Goal: Task Accomplishment & Management: Manage account settings

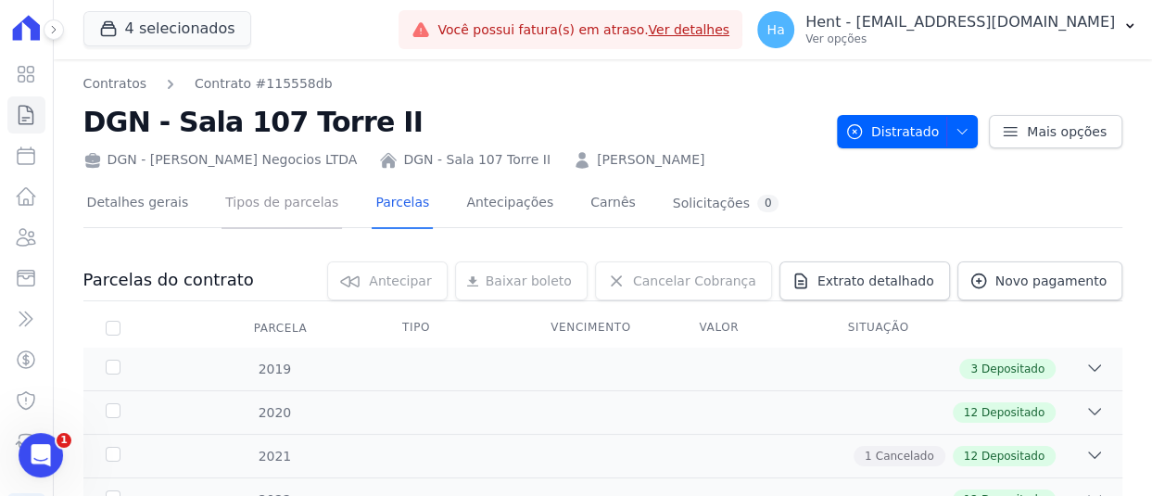
click at [239, 208] on link "Tipos de parcelas" at bounding box center [281, 204] width 120 height 49
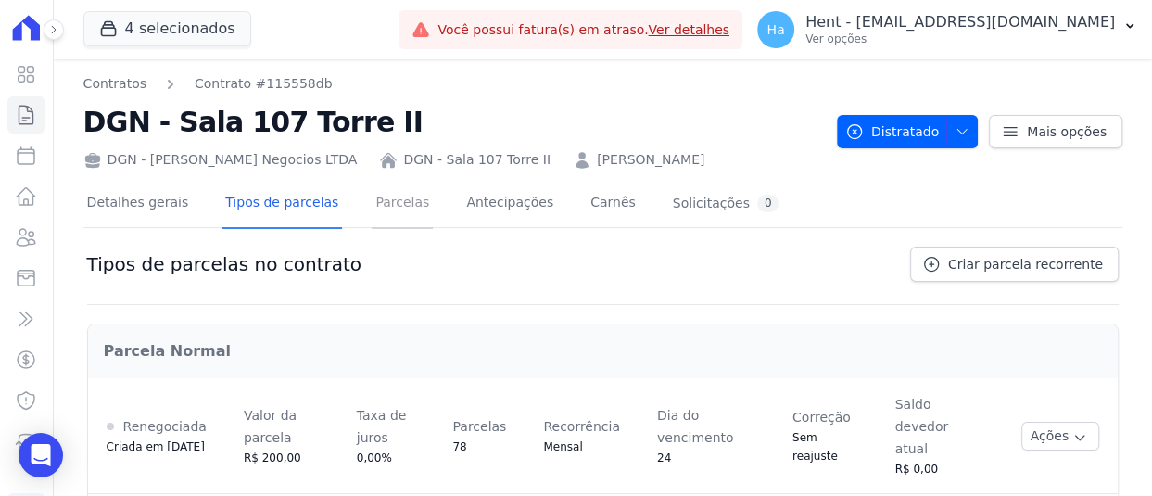
click at [377, 208] on link "Parcelas" at bounding box center [401, 204] width 61 height 49
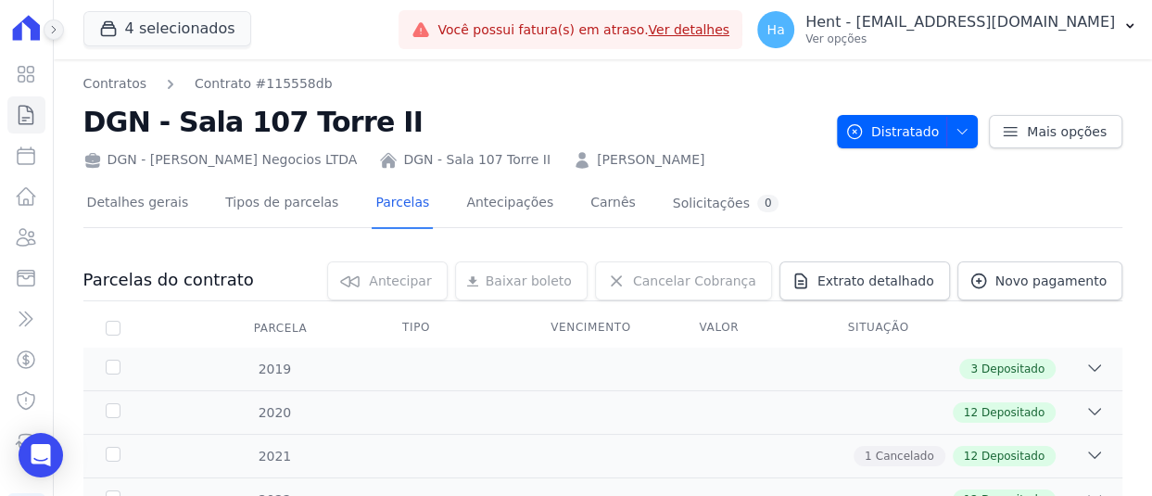
click at [58, 31] on button at bounding box center [54, 29] width 20 height 20
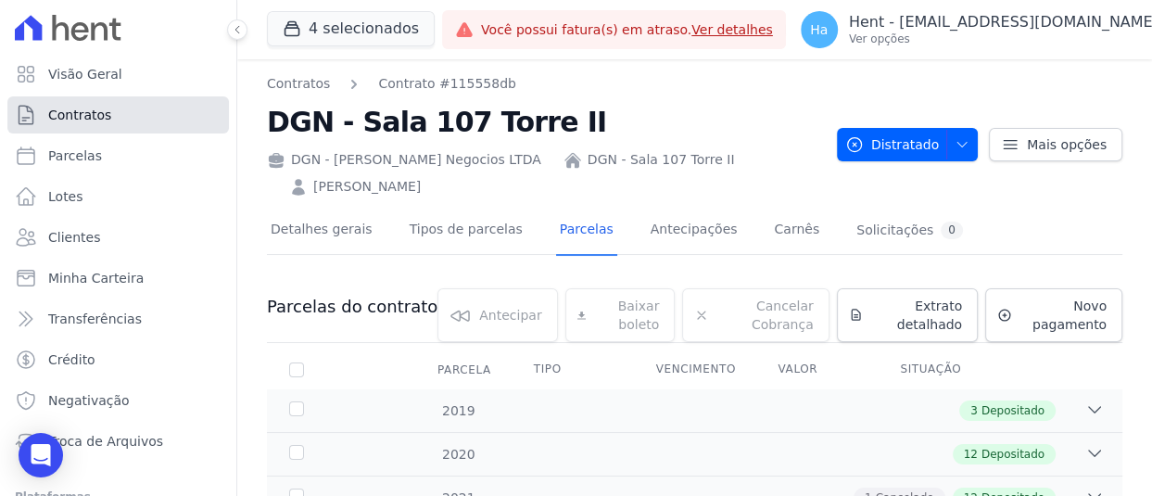
click at [87, 119] on span "Contratos" at bounding box center [79, 115] width 63 height 19
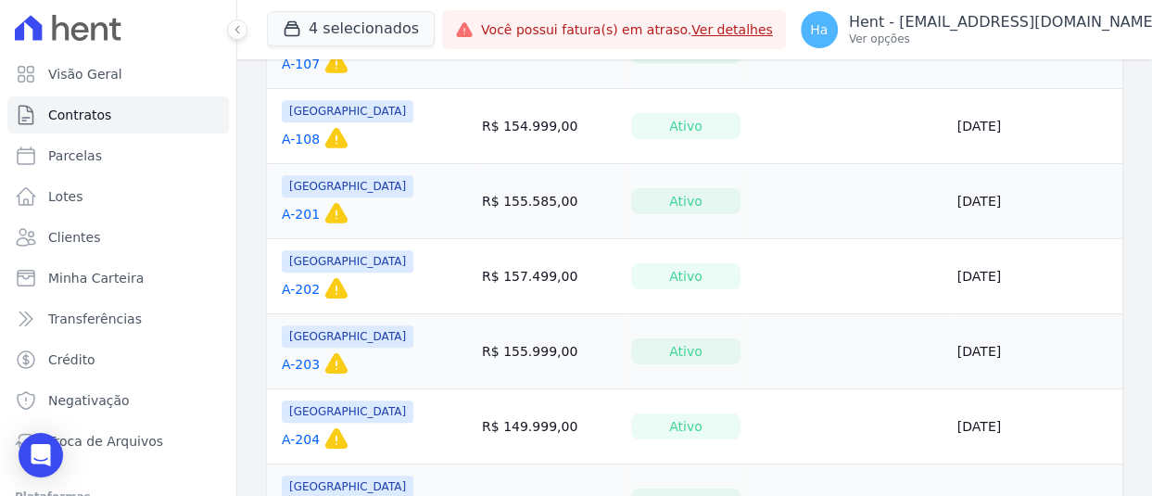
scroll to position [926, 0]
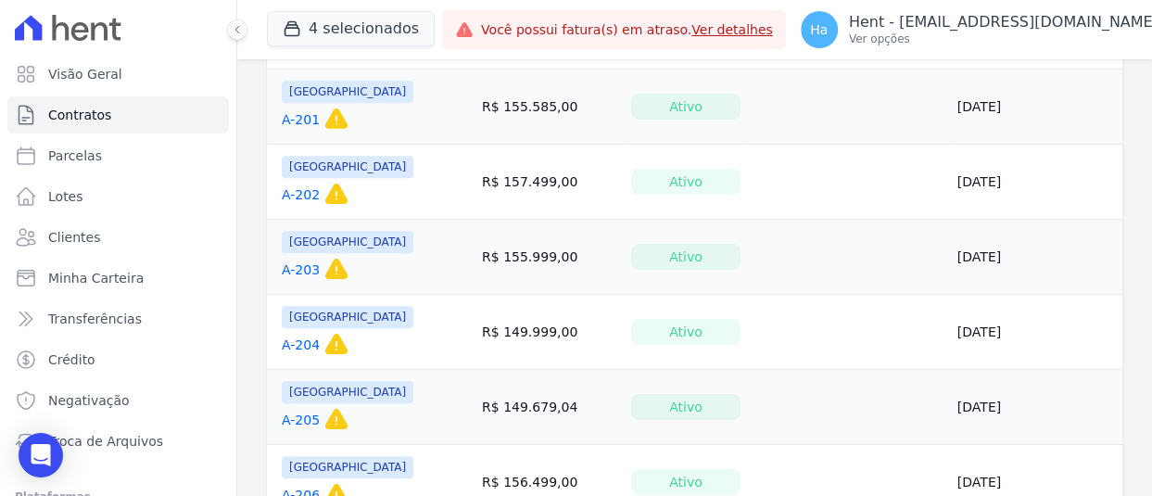
click at [299, 262] on link "A-203" at bounding box center [301, 269] width 38 height 19
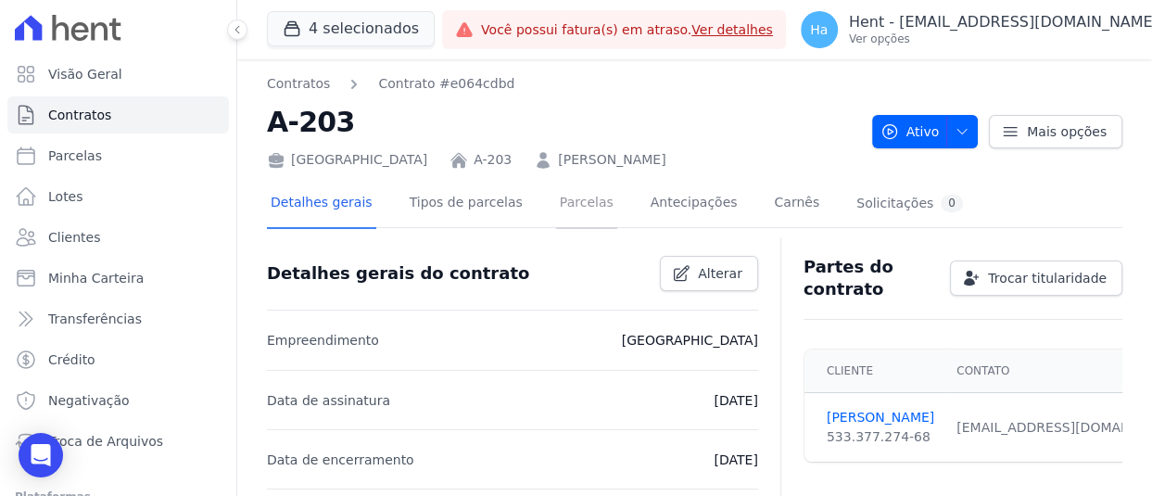
click at [563, 212] on link "Parcelas" at bounding box center [586, 204] width 61 height 49
click at [233, 26] on icon at bounding box center [237, 29] width 11 height 11
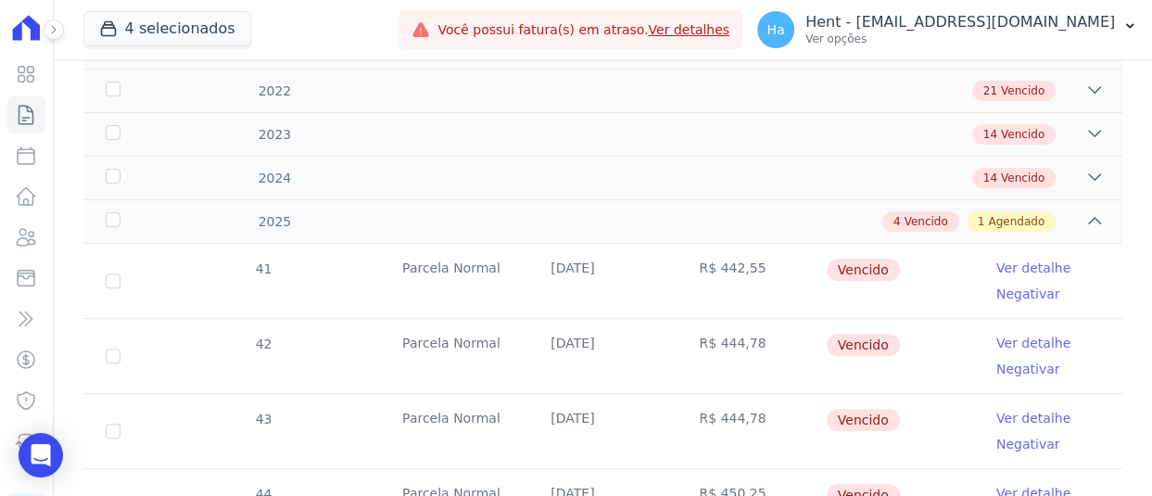
scroll to position [475, 0]
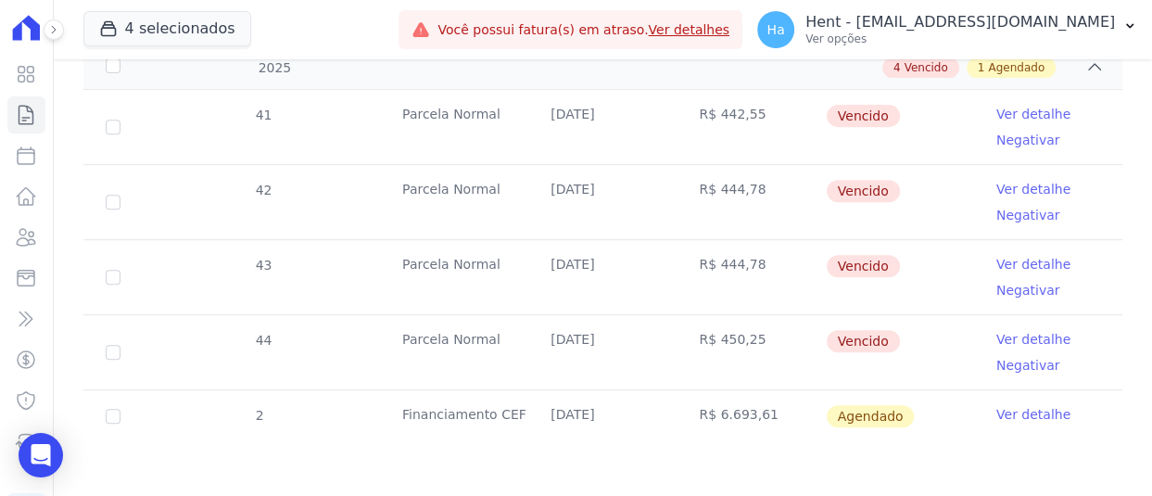
click at [121, 349] on td "44" at bounding box center [112, 352] width 59 height 74
click at [110, 350] on input "checkbox" at bounding box center [113, 352] width 15 height 15
checkbox input "true"
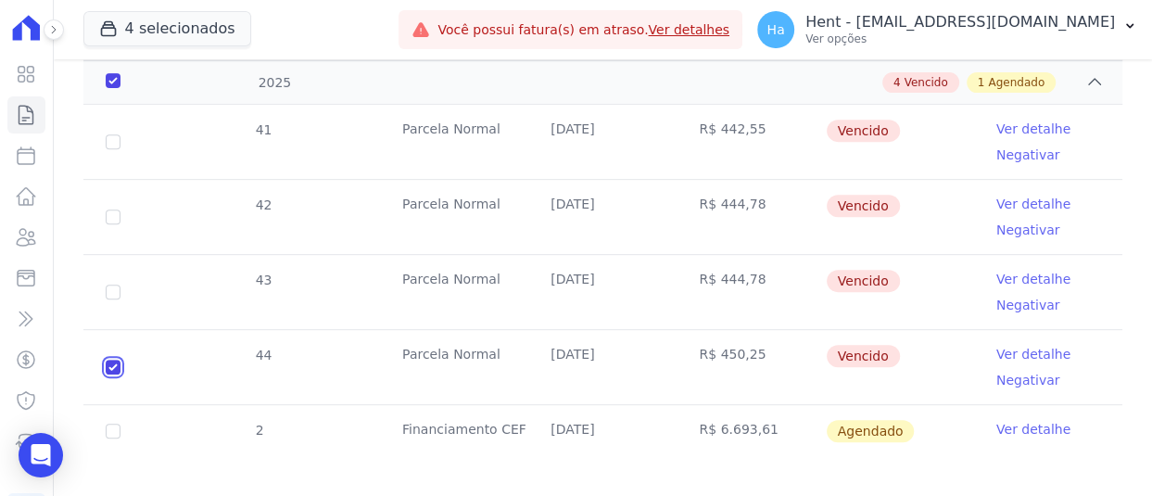
checkbox input "true"
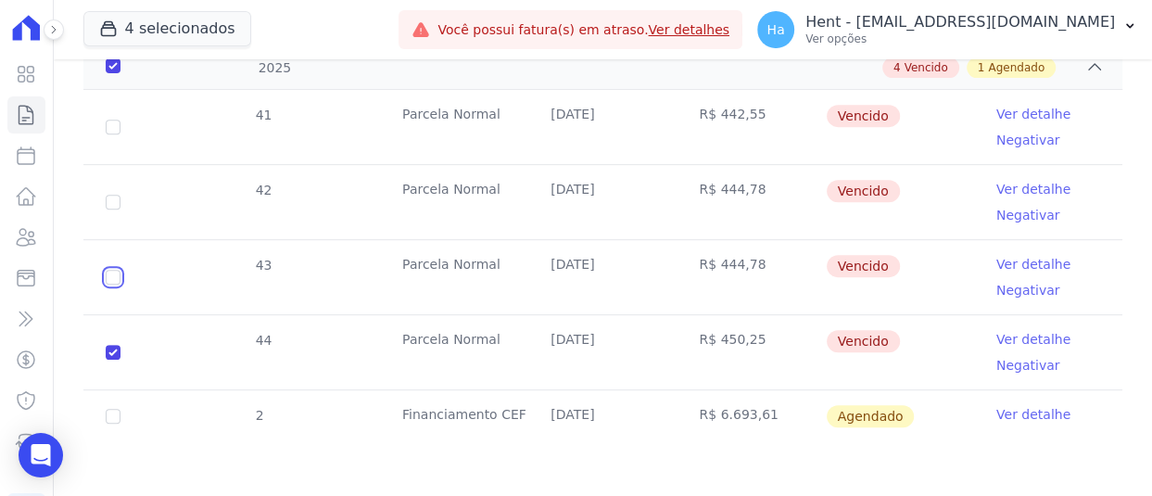
click at [116, 281] on input "checkbox" at bounding box center [113, 277] width 15 height 15
checkbox input "true"
click at [112, 416] on input "checkbox" at bounding box center [113, 416] width 15 height 15
checkbox input "true"
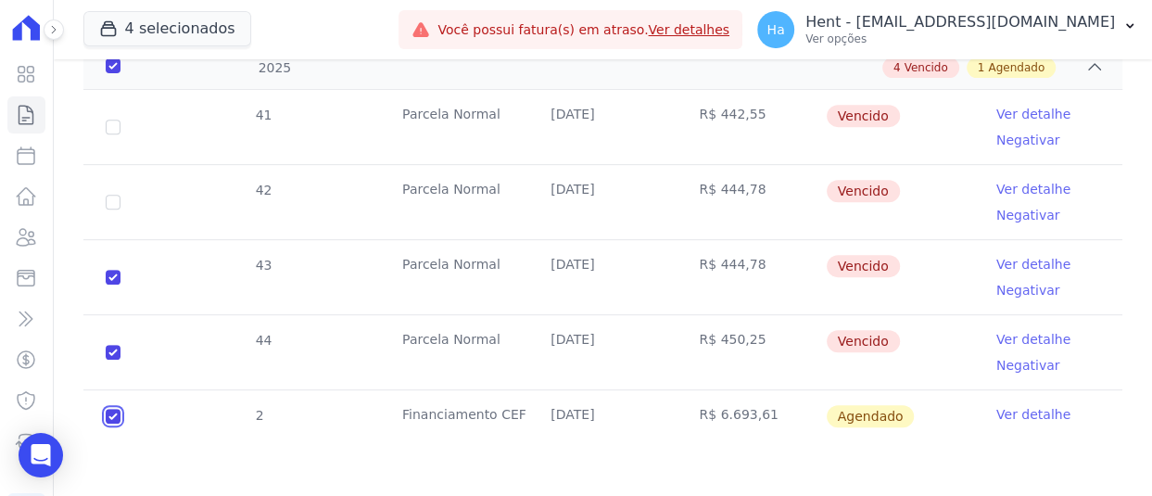
checkbox input "true"
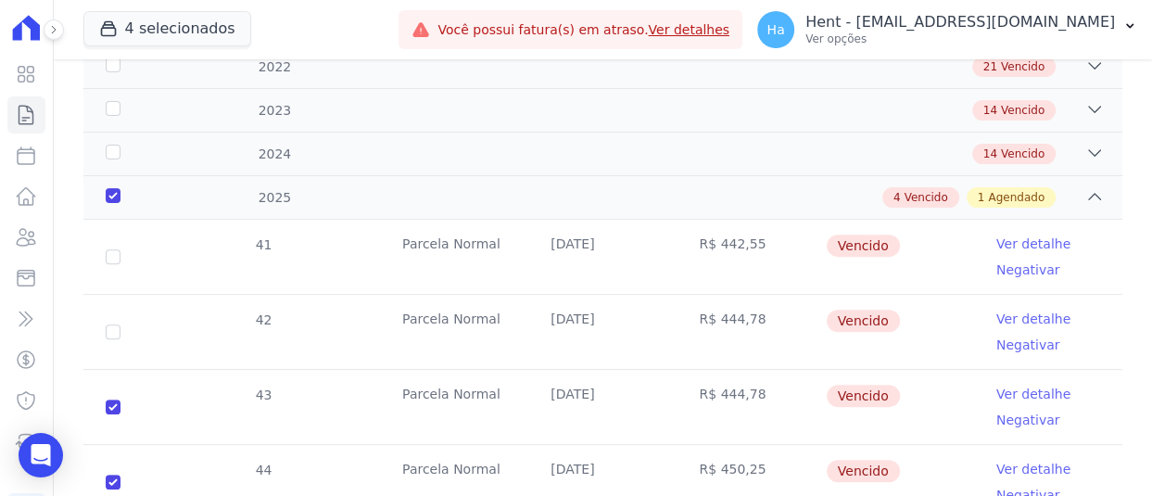
scroll to position [0, 0]
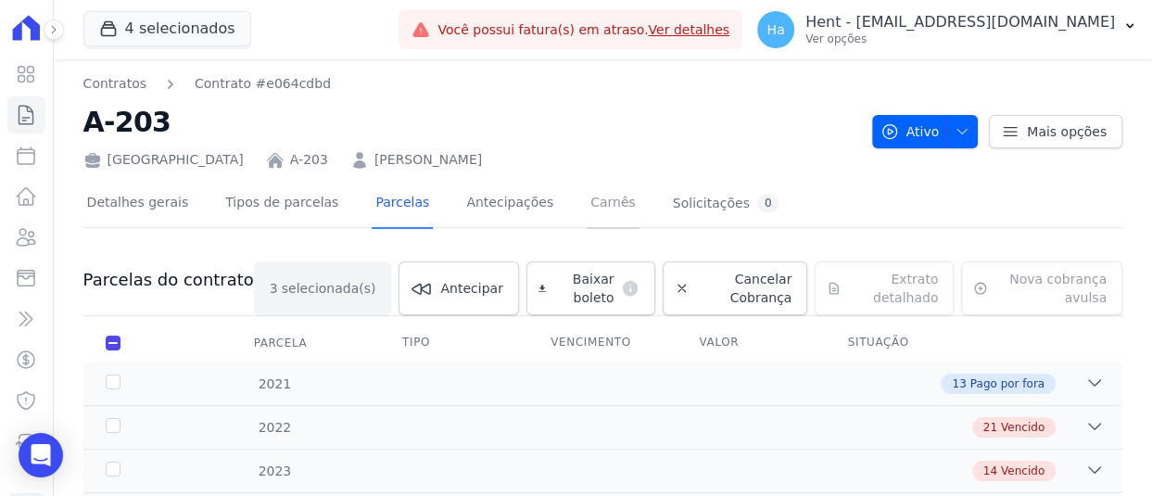
click at [586, 198] on link "Carnês" at bounding box center [612, 204] width 53 height 49
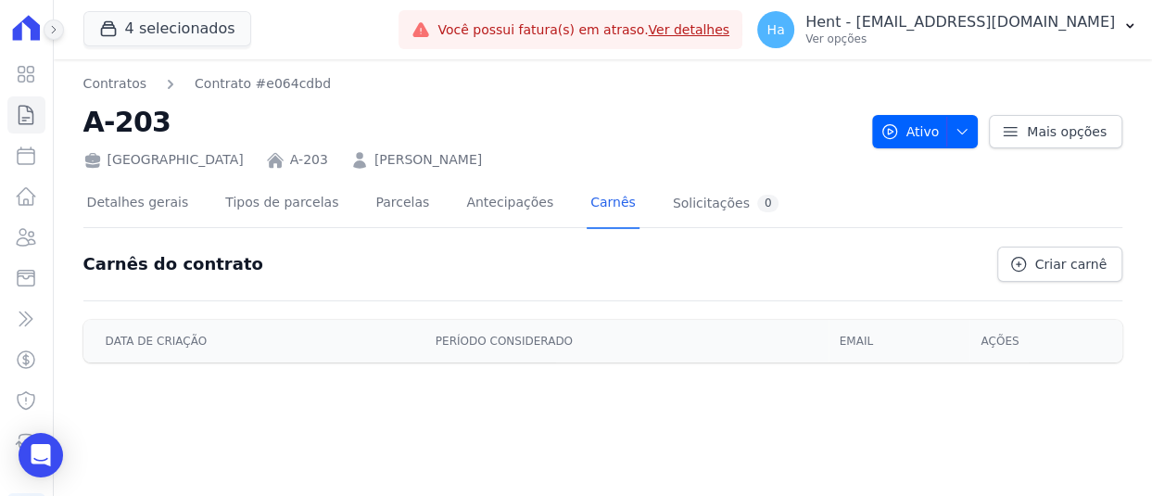
click at [52, 22] on button at bounding box center [54, 29] width 20 height 20
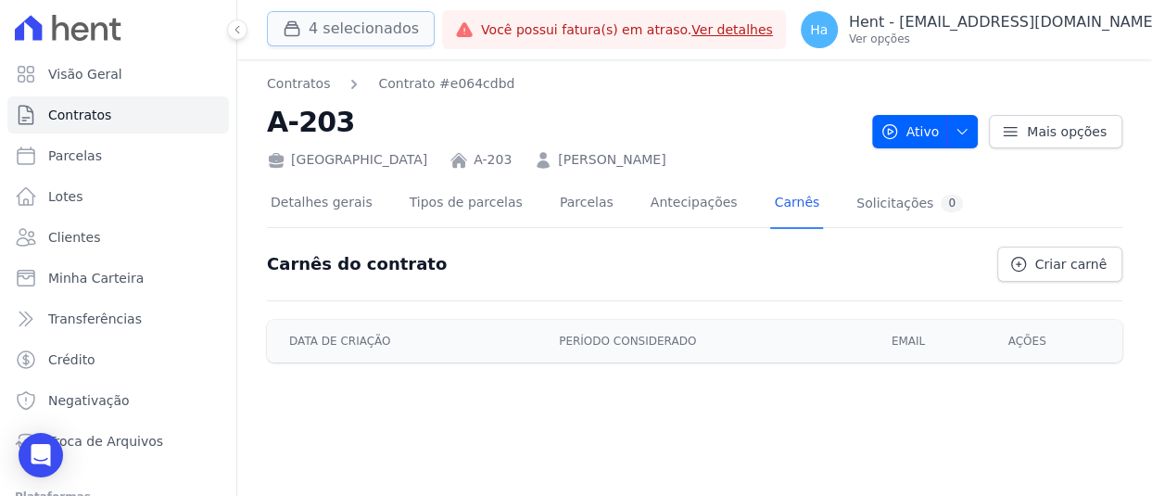
click at [321, 29] on button "4 selecionados" at bounding box center [351, 28] width 168 height 35
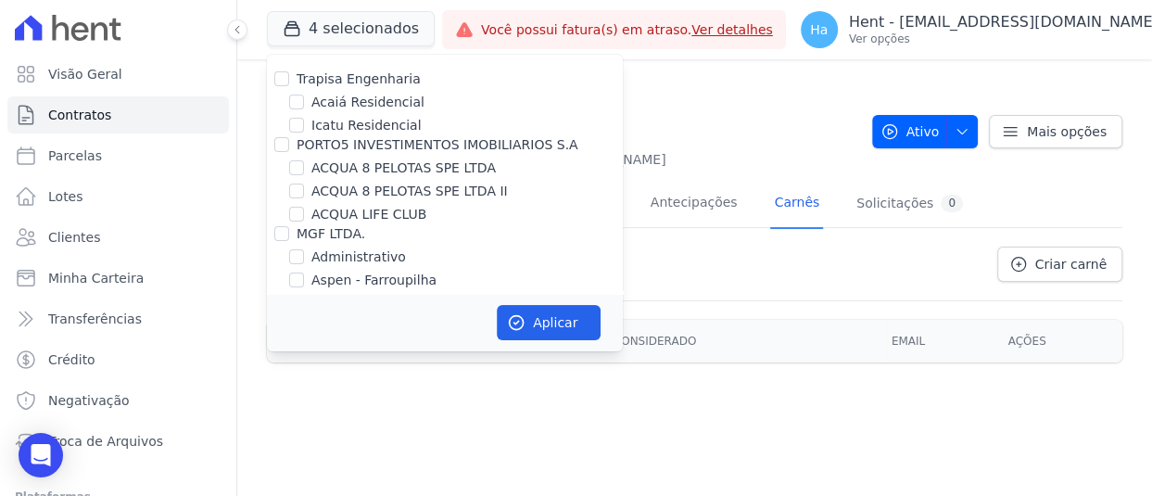
scroll to position [8503, 0]
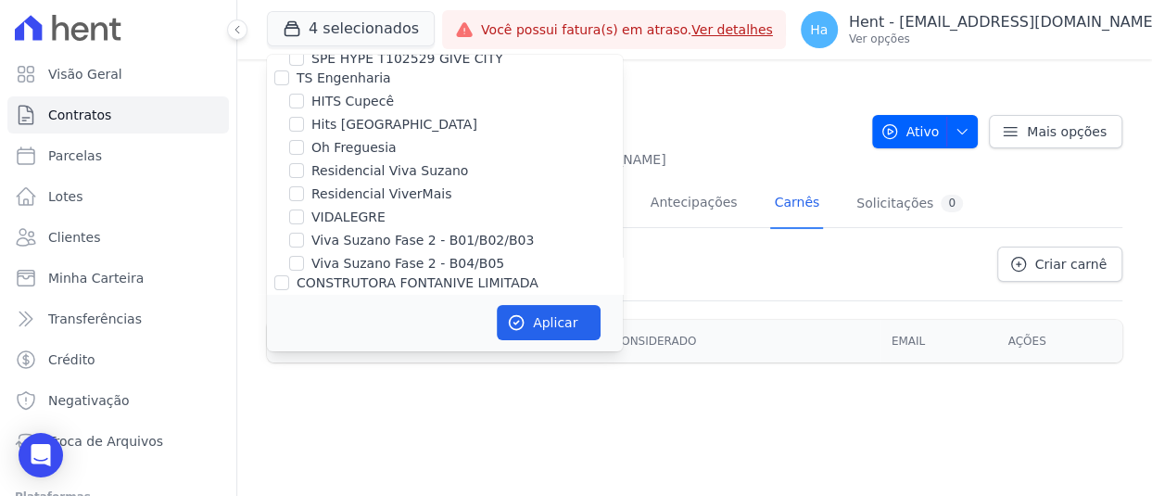
click at [286, 341] on input "Junco" at bounding box center [281, 348] width 15 height 15
checkbox input "true"
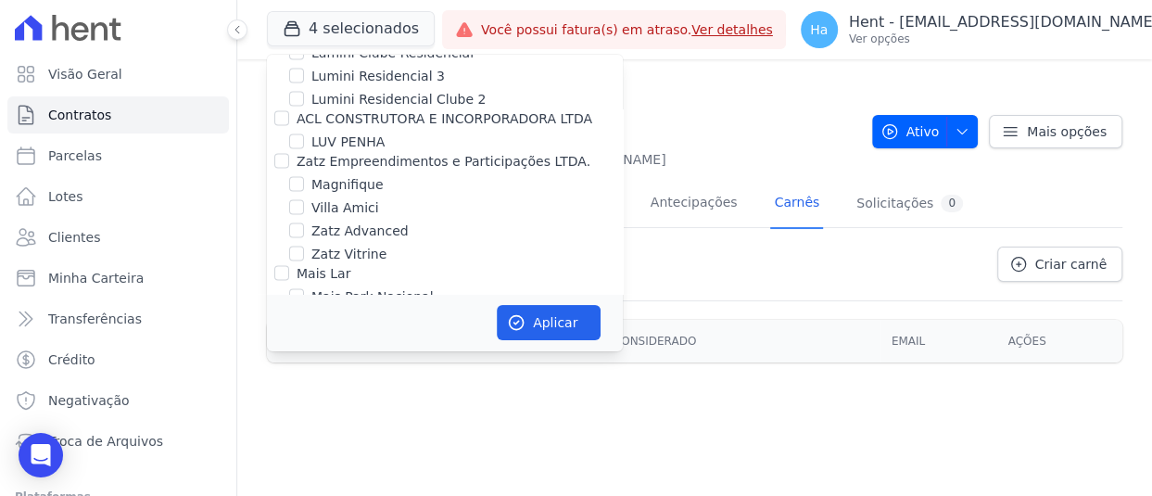
scroll to position [10913, 0]
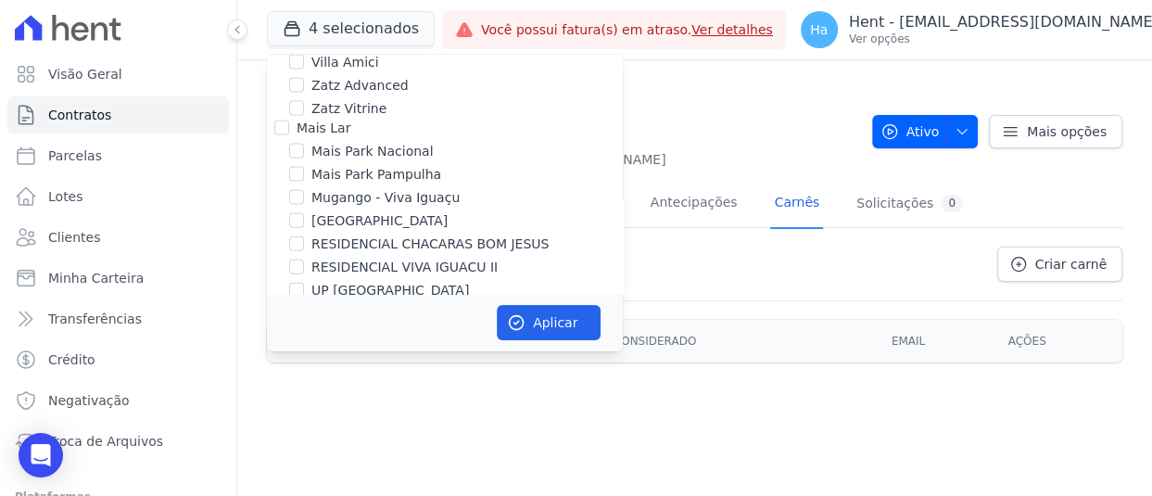
click at [283, 437] on input "Salgado Empreendimentos SPE LTDA." at bounding box center [281, 444] width 15 height 15
checkbox input "false"
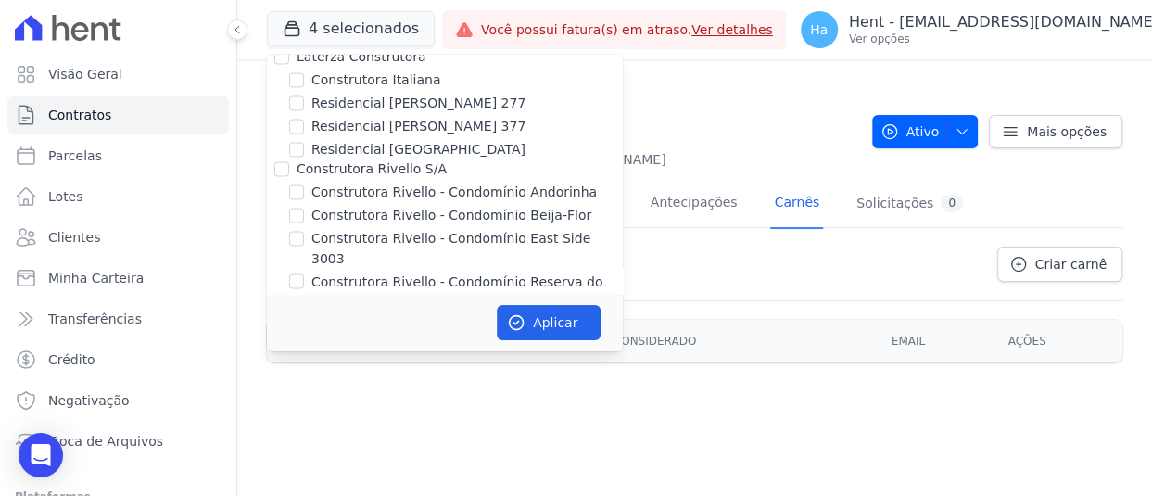
scroll to position [6301, 0]
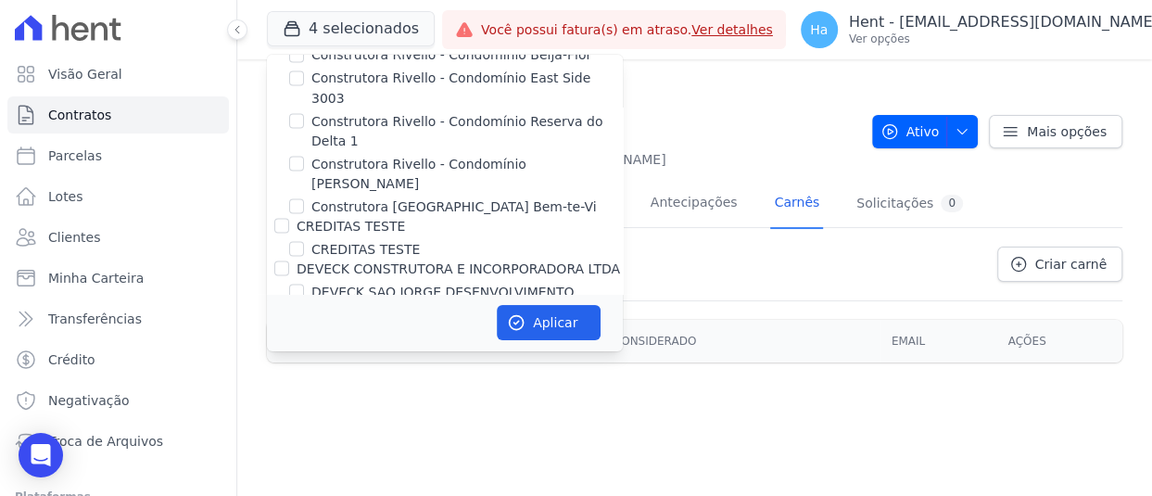
click at [270, 321] on div "[PERSON_NAME]" at bounding box center [445, 330] width 356 height 19
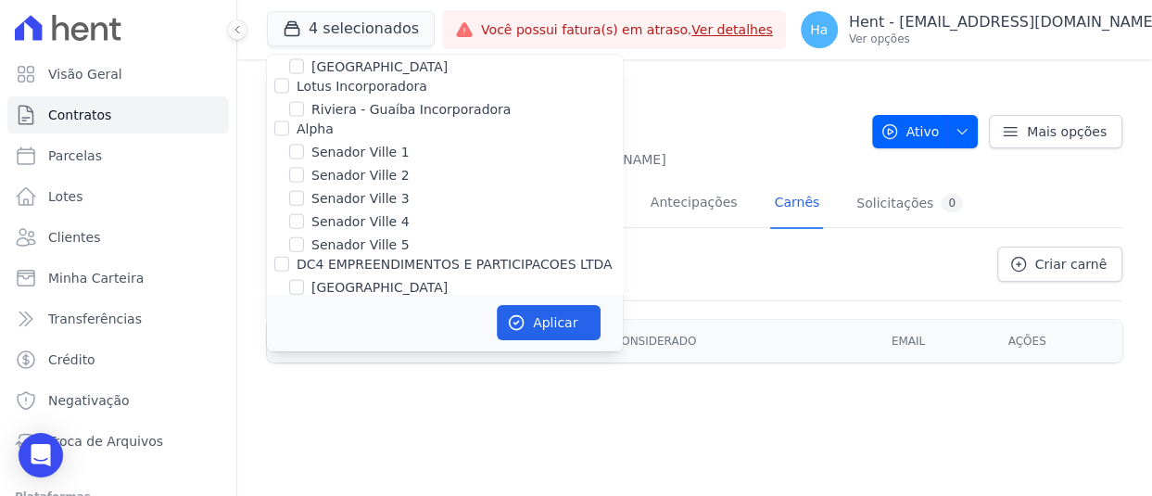
scroll to position [16305, 0]
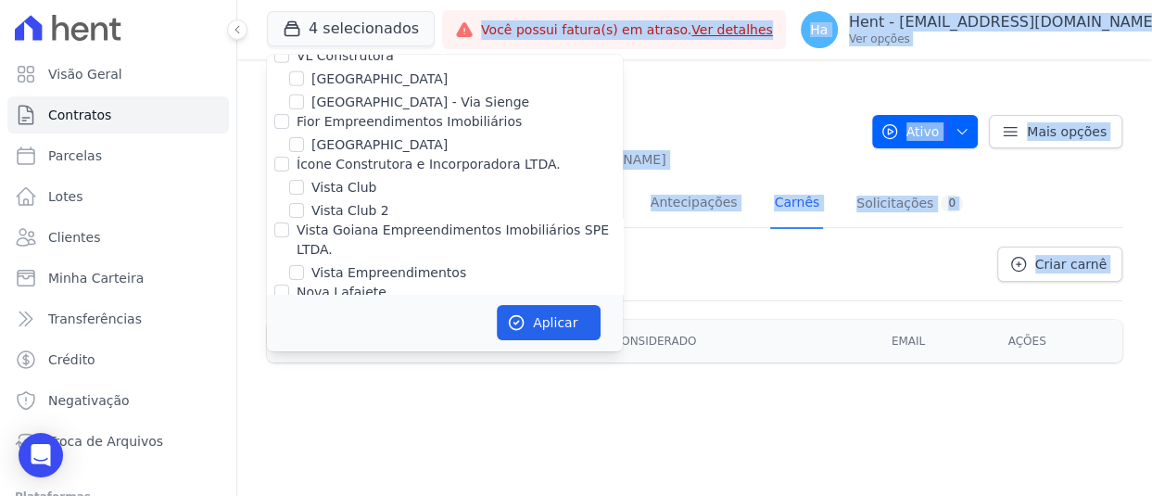
click at [557, 350] on div "4 selecionados Trapisa Engenharia Acaiá Residencial Icatu Residencial PORTO5 IN…" at bounding box center [694, 248] width 914 height 496
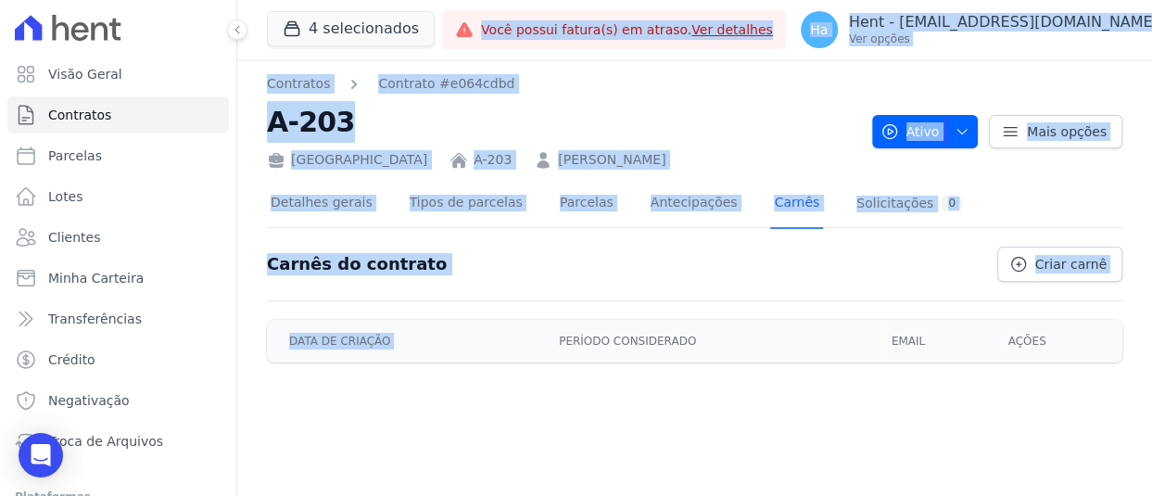
click at [557, 335] on th "Período considerado" at bounding box center [714, 341] width 333 height 43
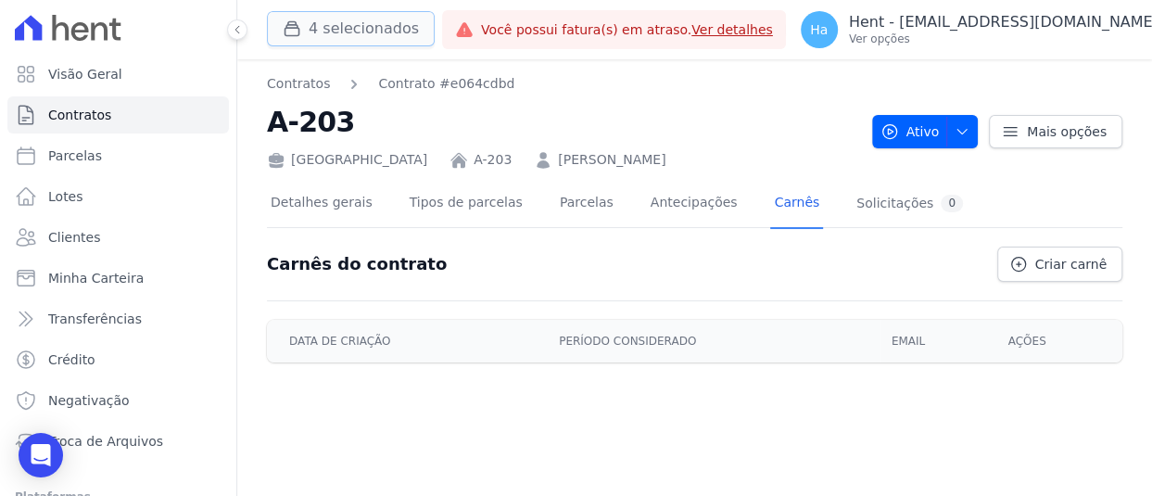
click at [371, 29] on button "4 selecionados" at bounding box center [351, 28] width 168 height 35
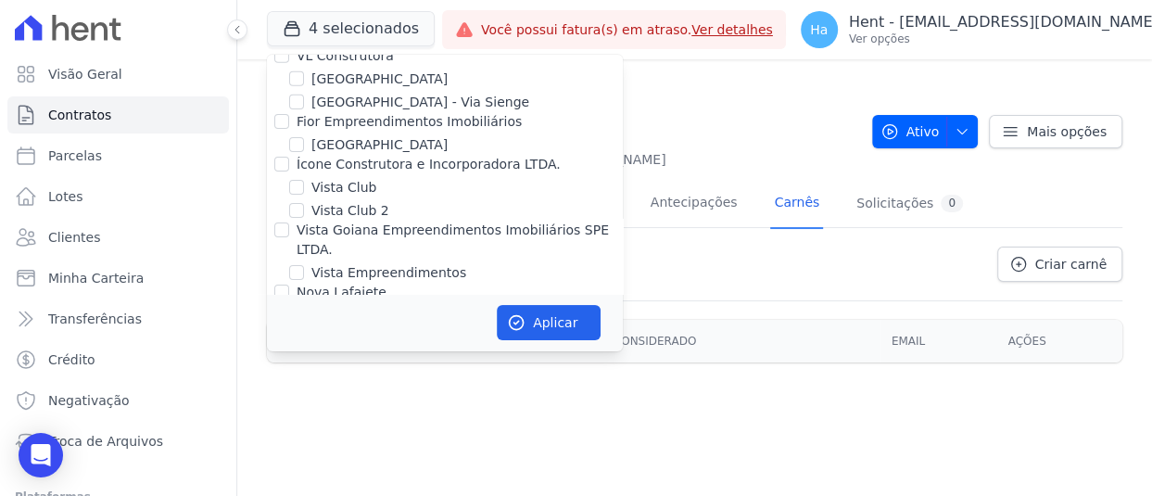
scroll to position [8525, 0]
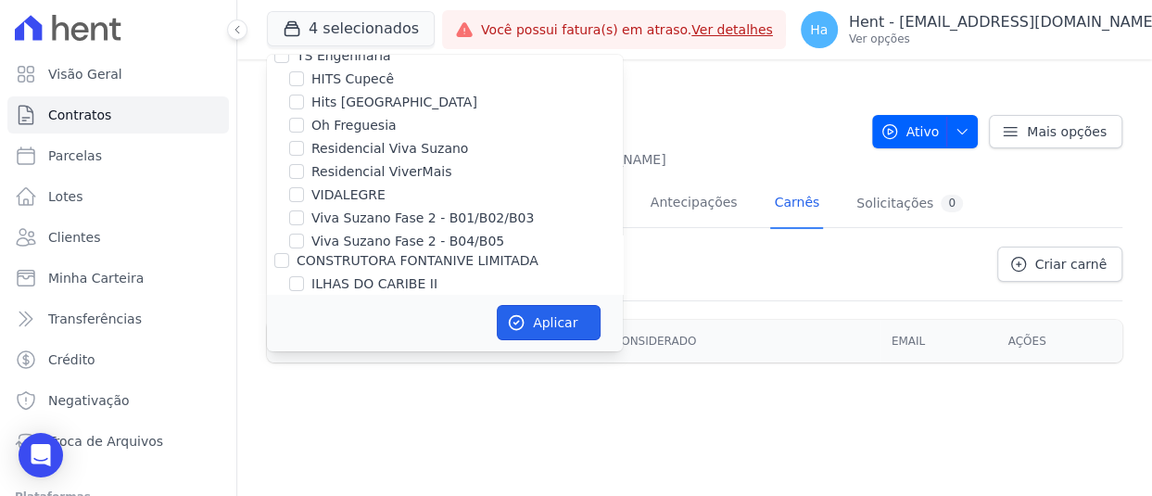
drag, startPoint x: 539, startPoint y: 321, endPoint x: 545, endPoint y: 473, distance: 153.0
click at [539, 318] on button "Aplicar" at bounding box center [549, 322] width 104 height 35
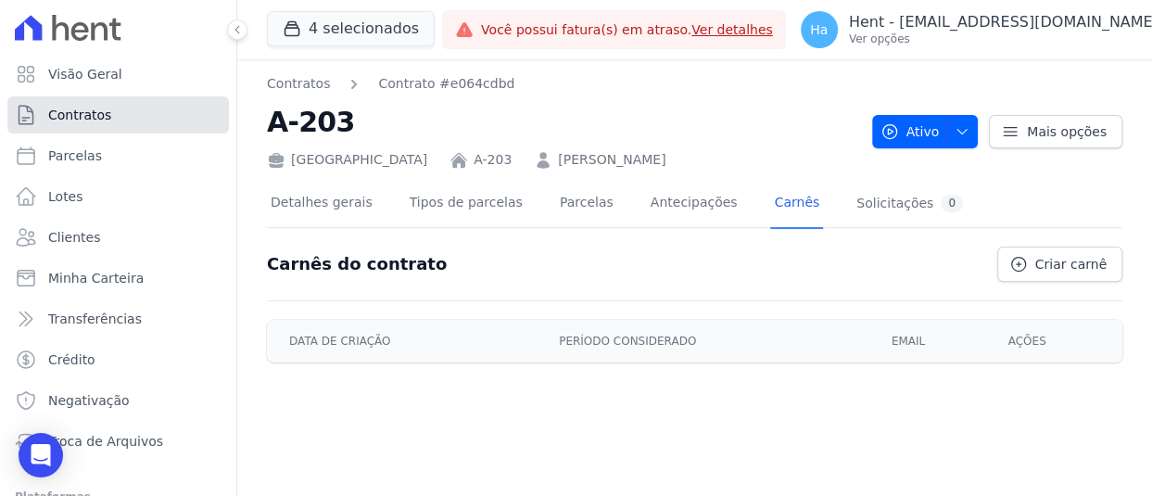
click at [83, 108] on span "Contratos" at bounding box center [79, 115] width 63 height 19
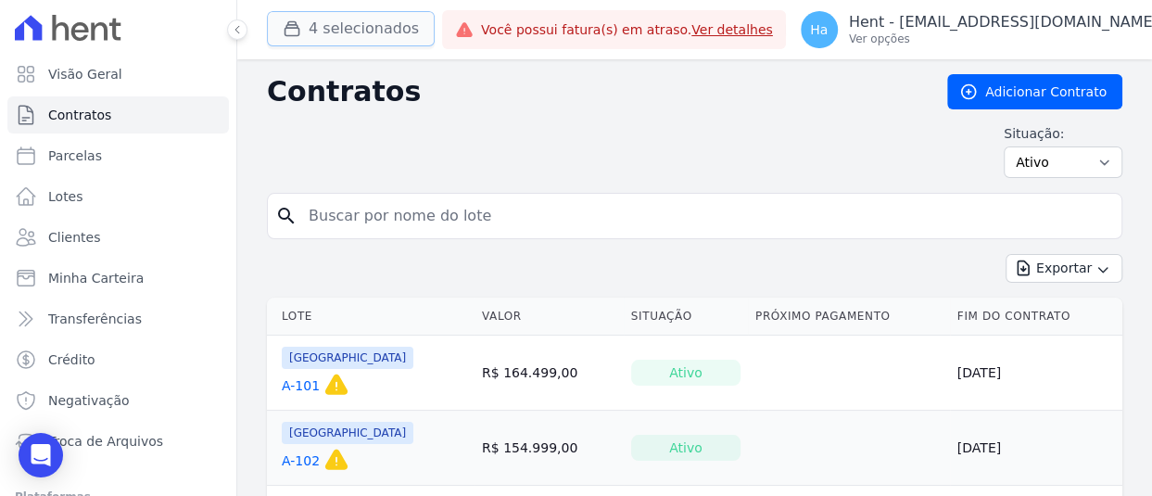
click at [357, 25] on button "4 selecionados" at bounding box center [351, 28] width 168 height 35
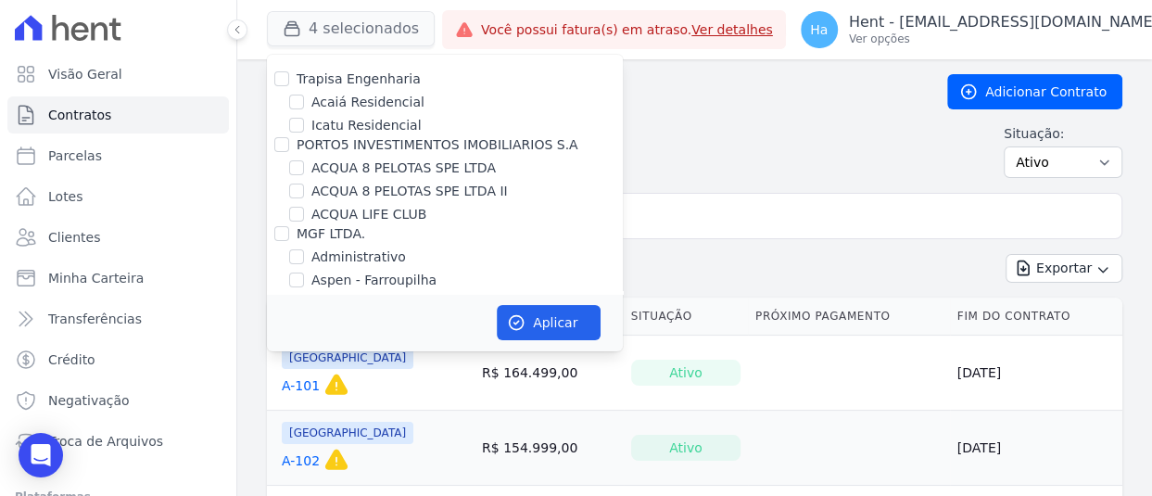
scroll to position [12499, 0]
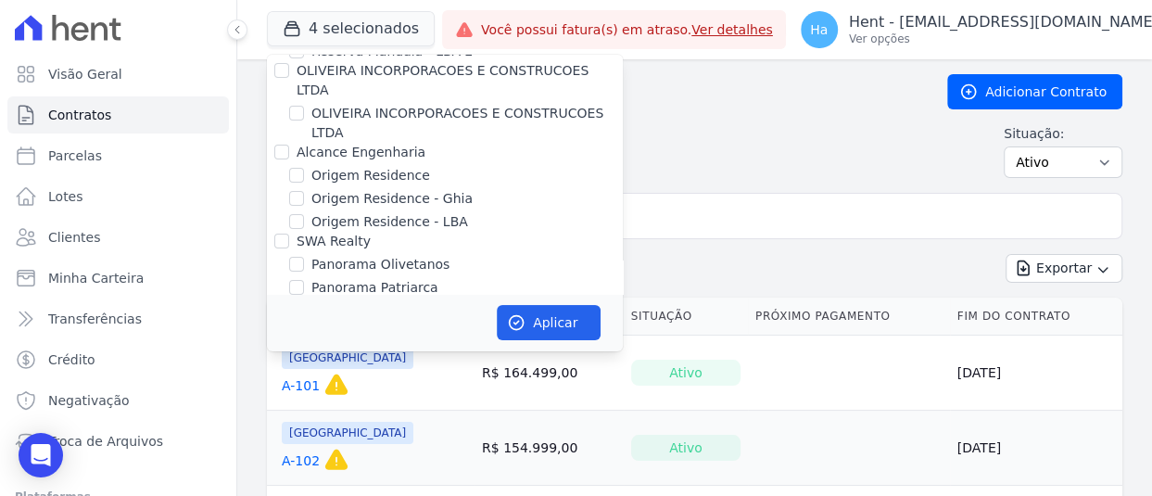
click at [284, 477] on input "Priori" at bounding box center [281, 484] width 15 height 15
checkbox input "false"
click at [562, 316] on button "Aplicar" at bounding box center [549, 322] width 104 height 35
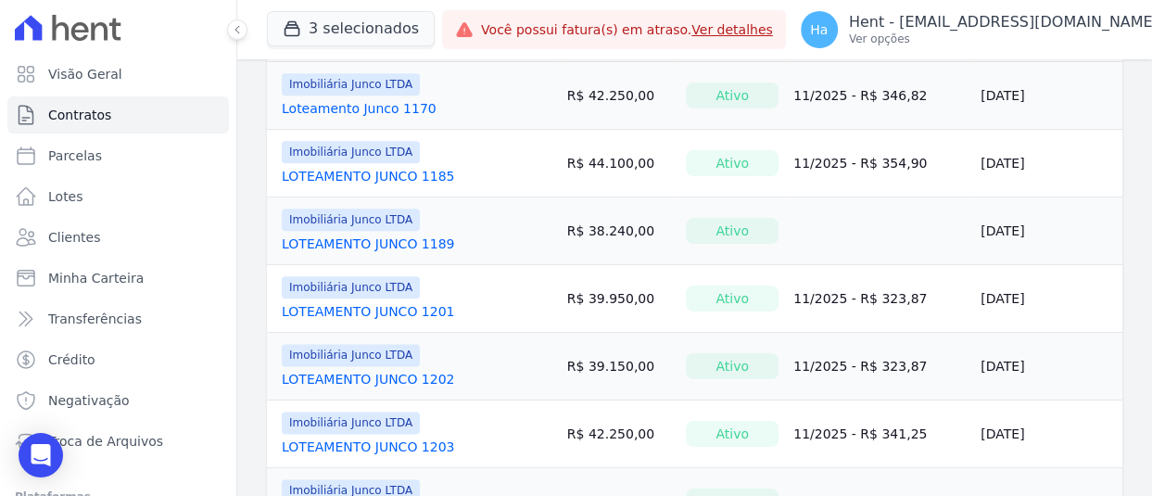
scroll to position [1643, 0]
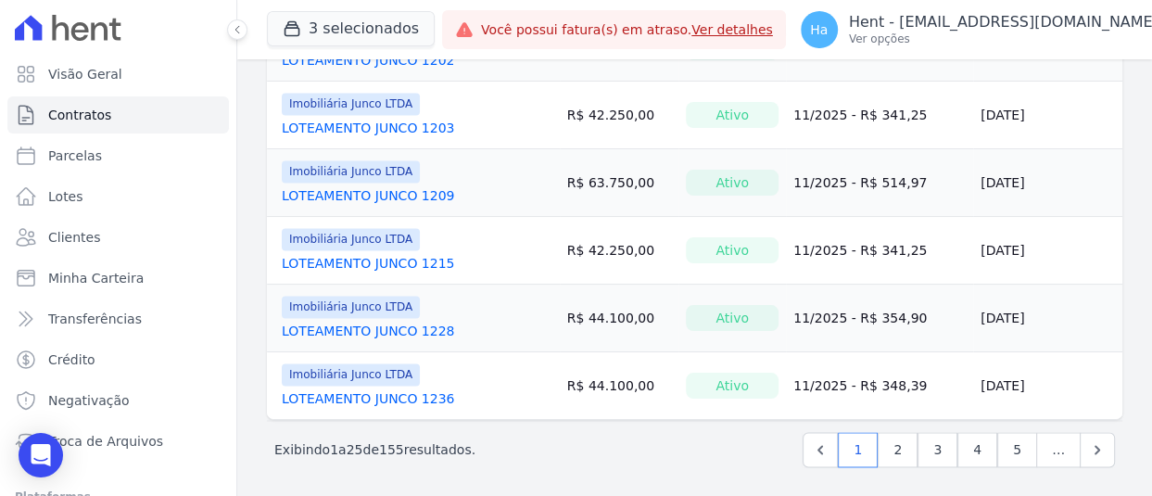
click at [419, 327] on link "LOTEAMENTO JUNCO 1228" at bounding box center [368, 330] width 172 height 19
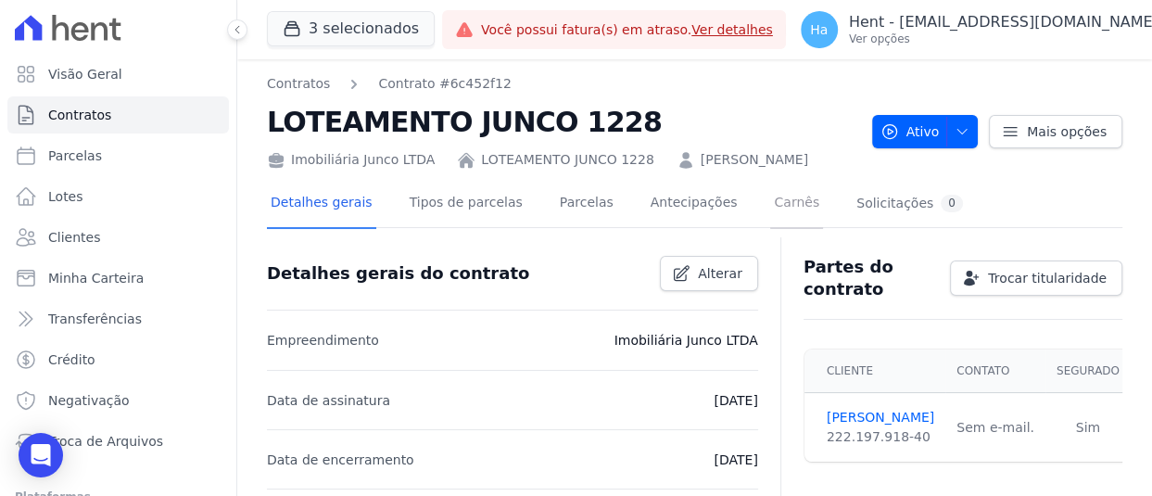
click at [770, 229] on link "Carnês" at bounding box center [796, 204] width 53 height 49
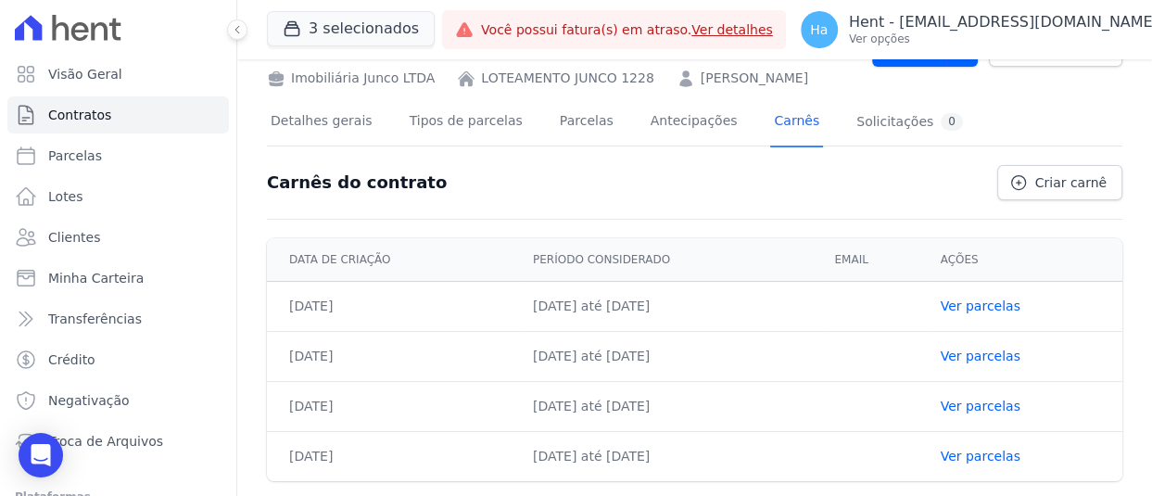
scroll to position [107, 0]
click at [970, 307] on link "Ver parcelas" at bounding box center [979, 305] width 80 height 15
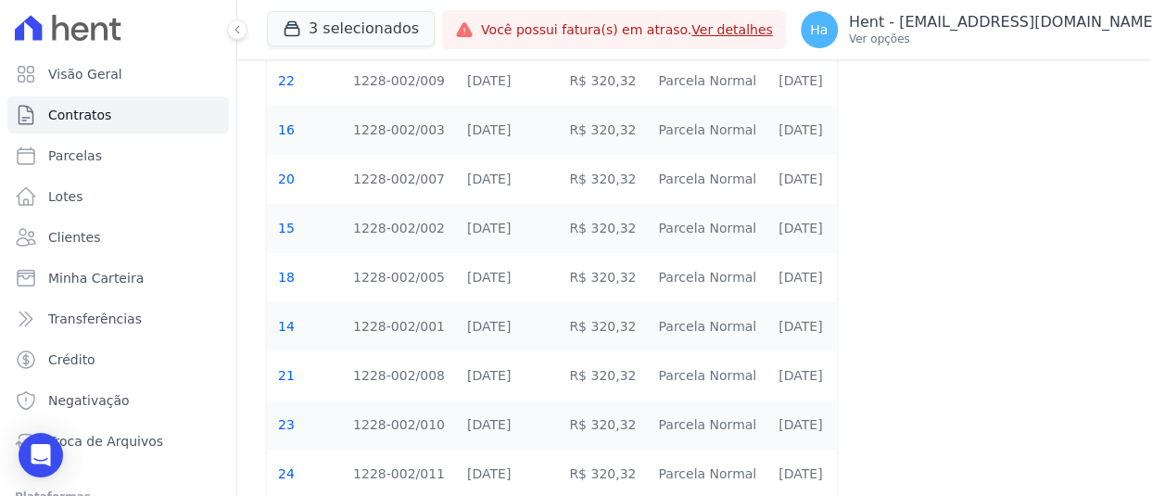
scroll to position [454, 0]
